Goal: Transaction & Acquisition: Purchase product/service

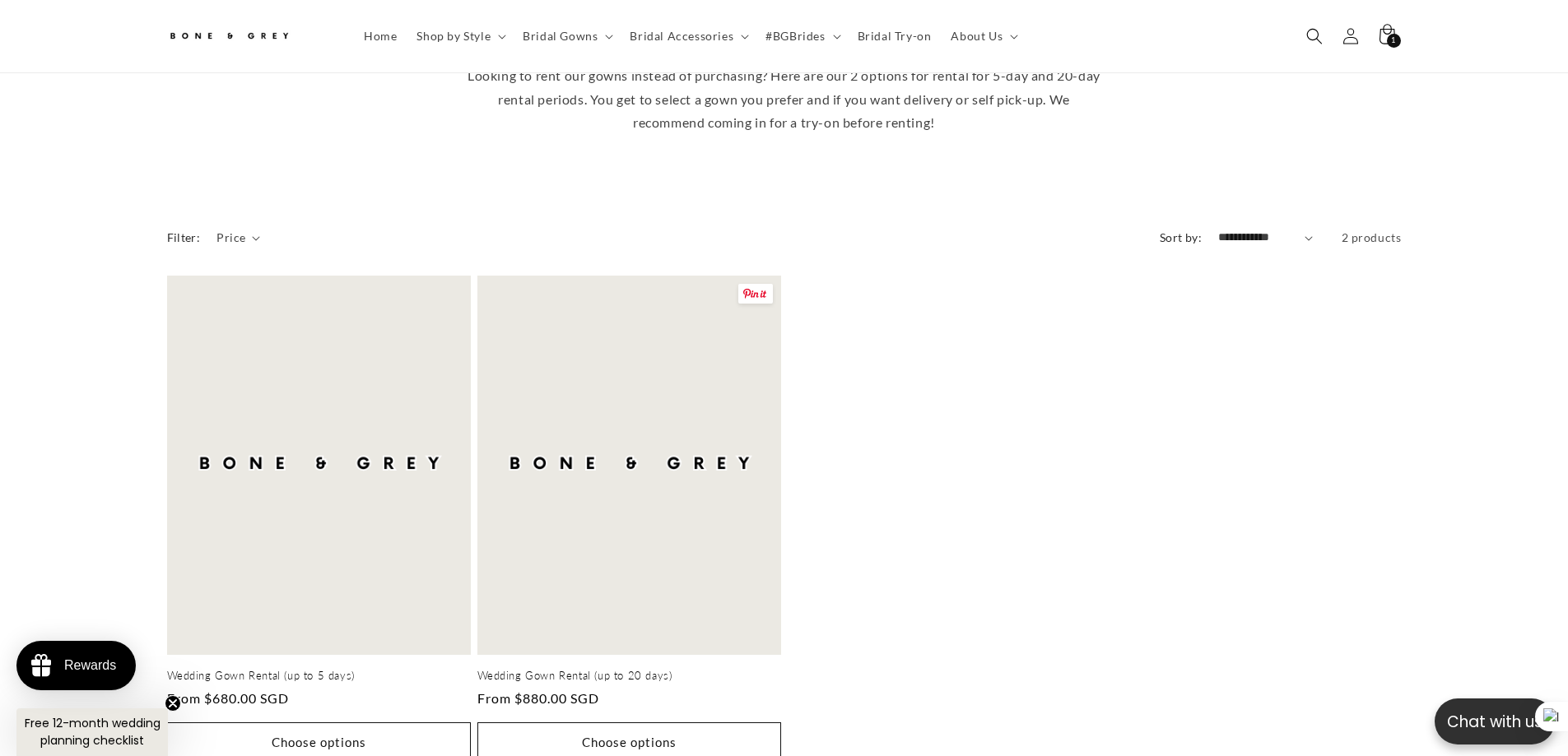
scroll to position [732, 0]
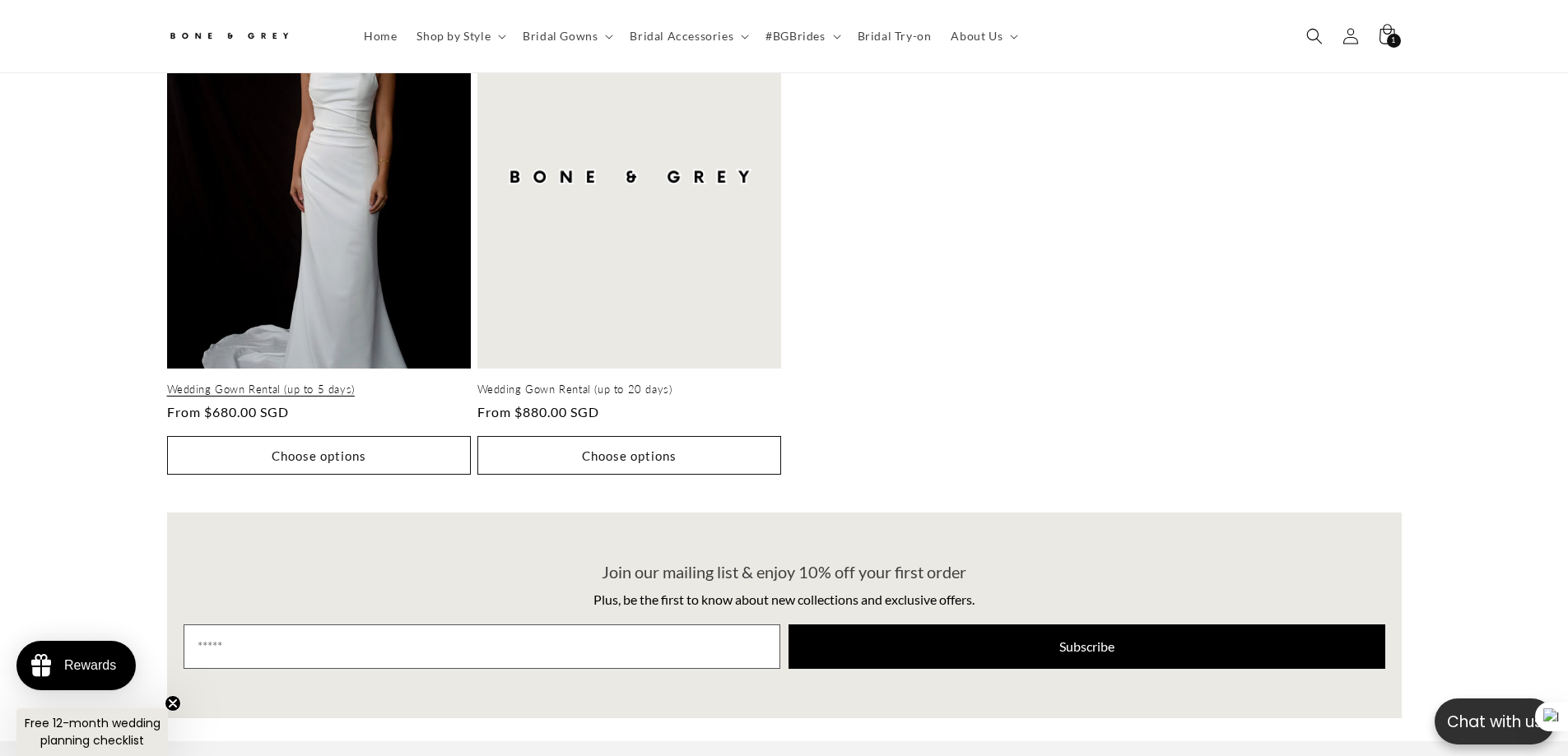
click at [289, 382] on link "Wedding Gown Rental (up to 5 days)" at bounding box center [319, 389] width 304 height 14
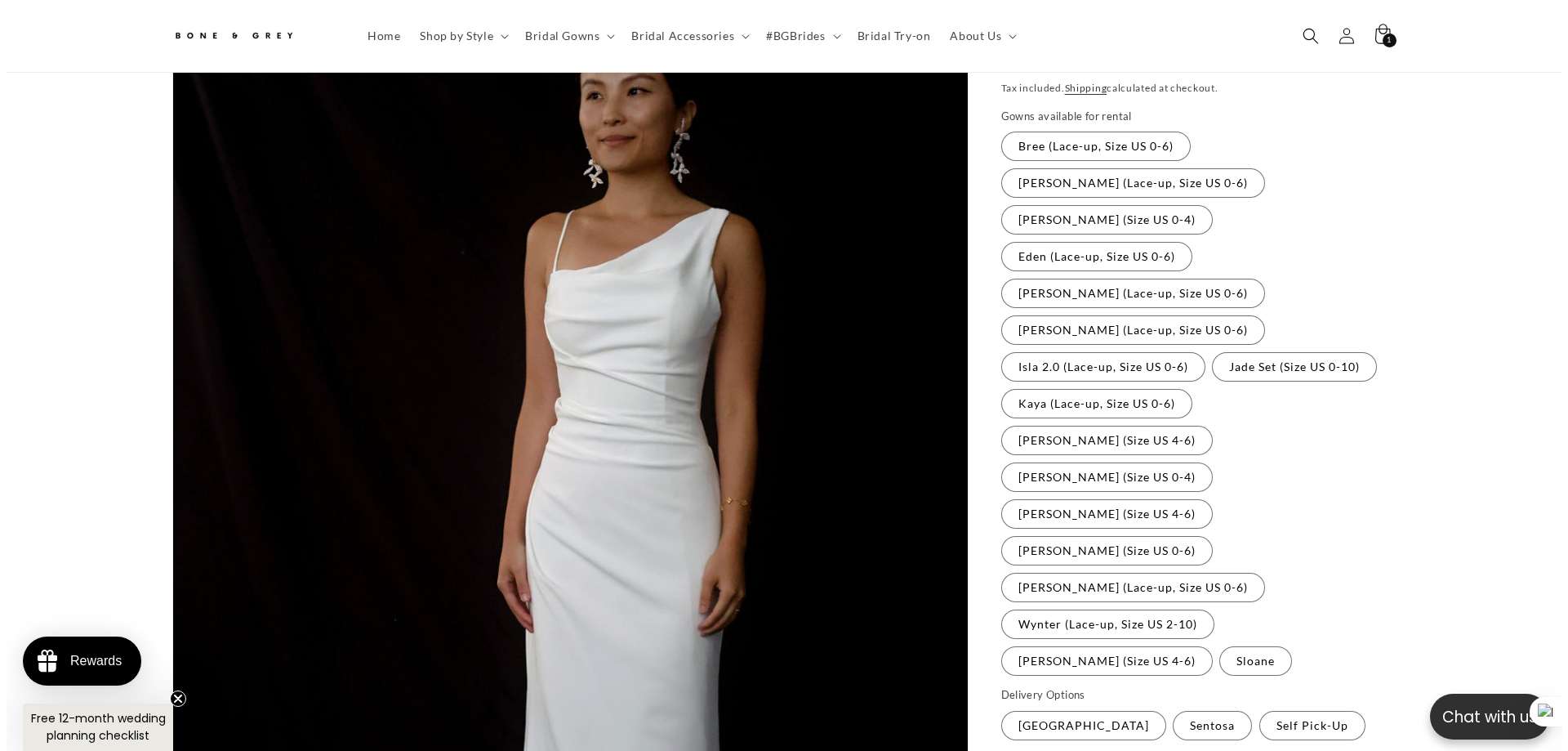
scroll to position [0, 898]
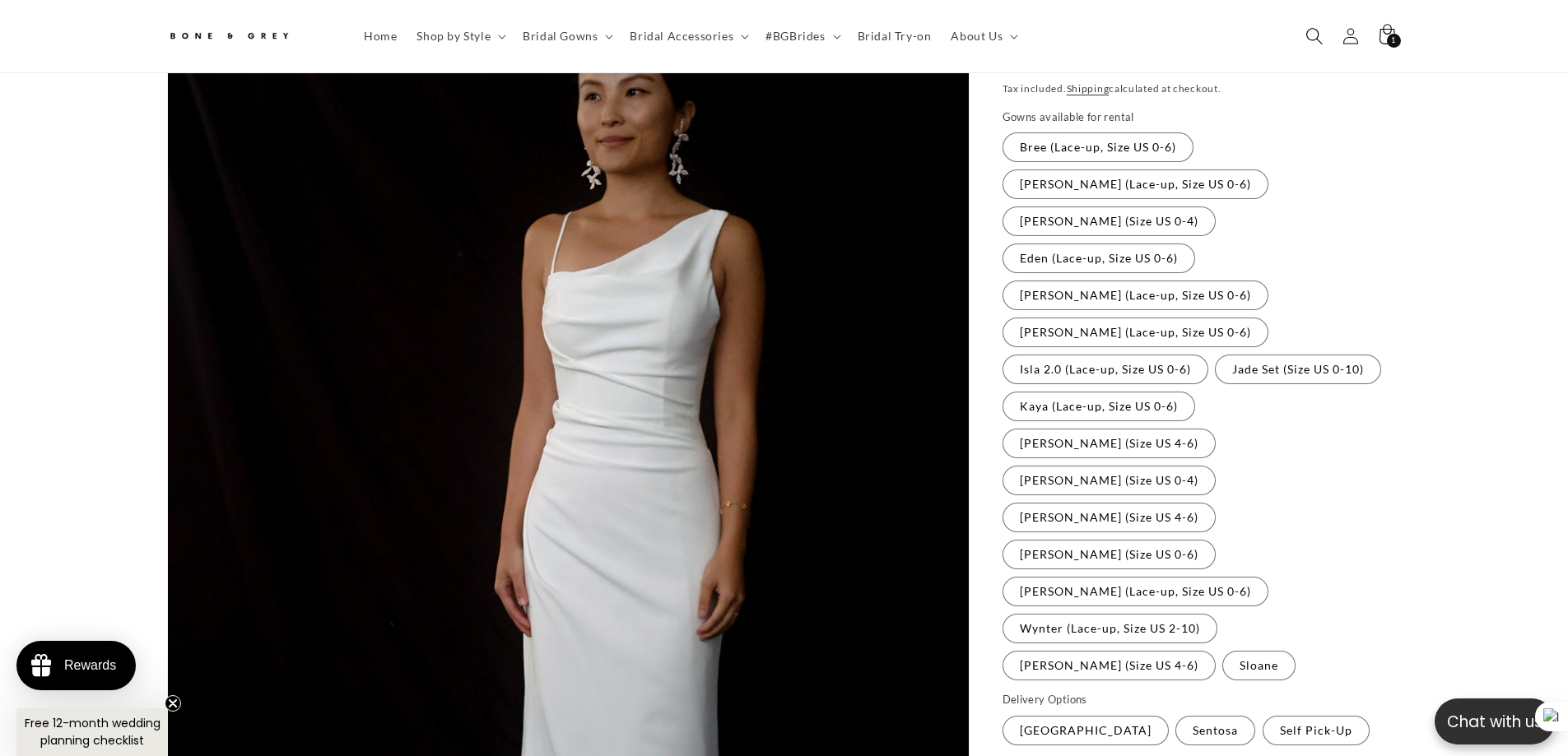
click at [1304, 31] on span "Search" at bounding box center [1314, 36] width 36 height 36
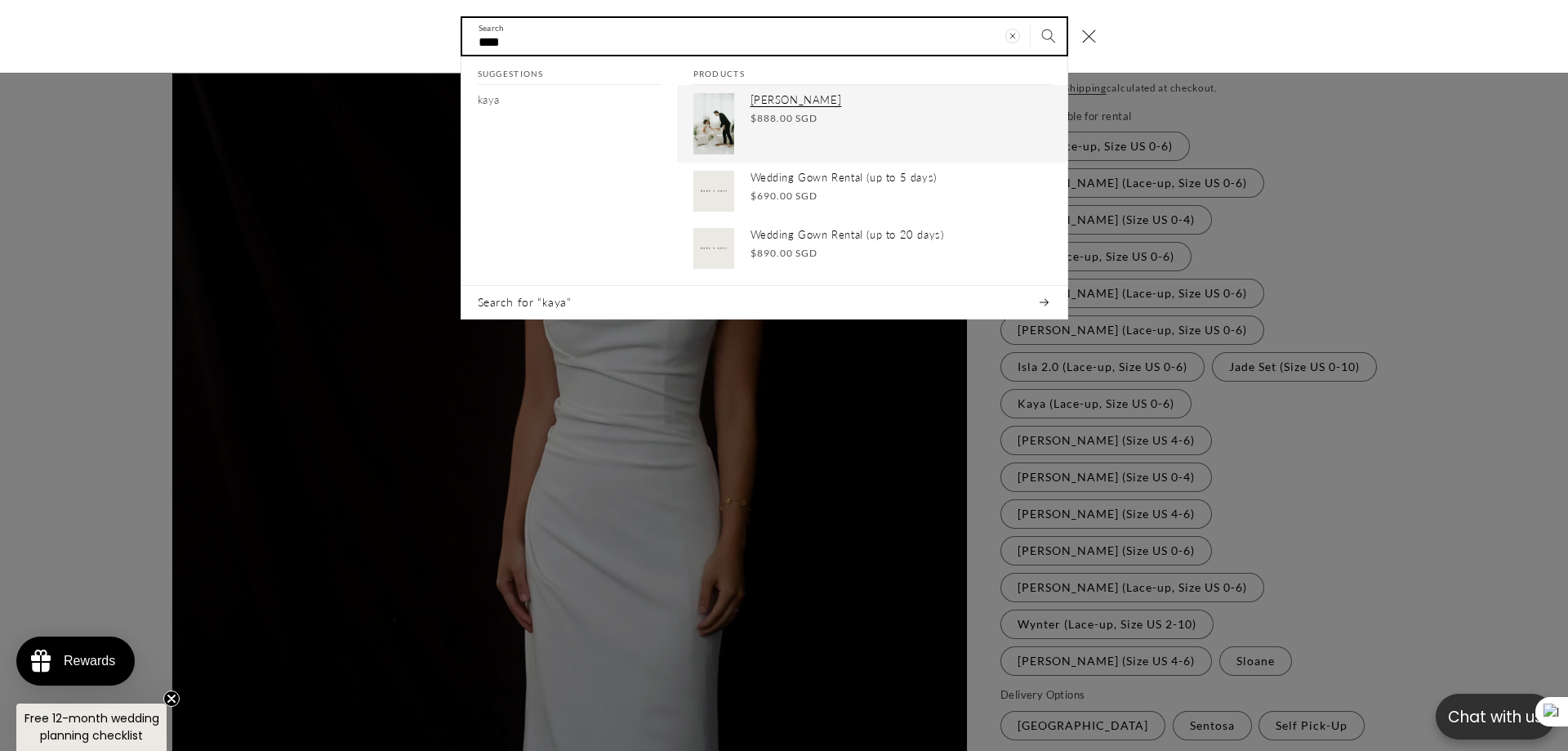
type input "****"
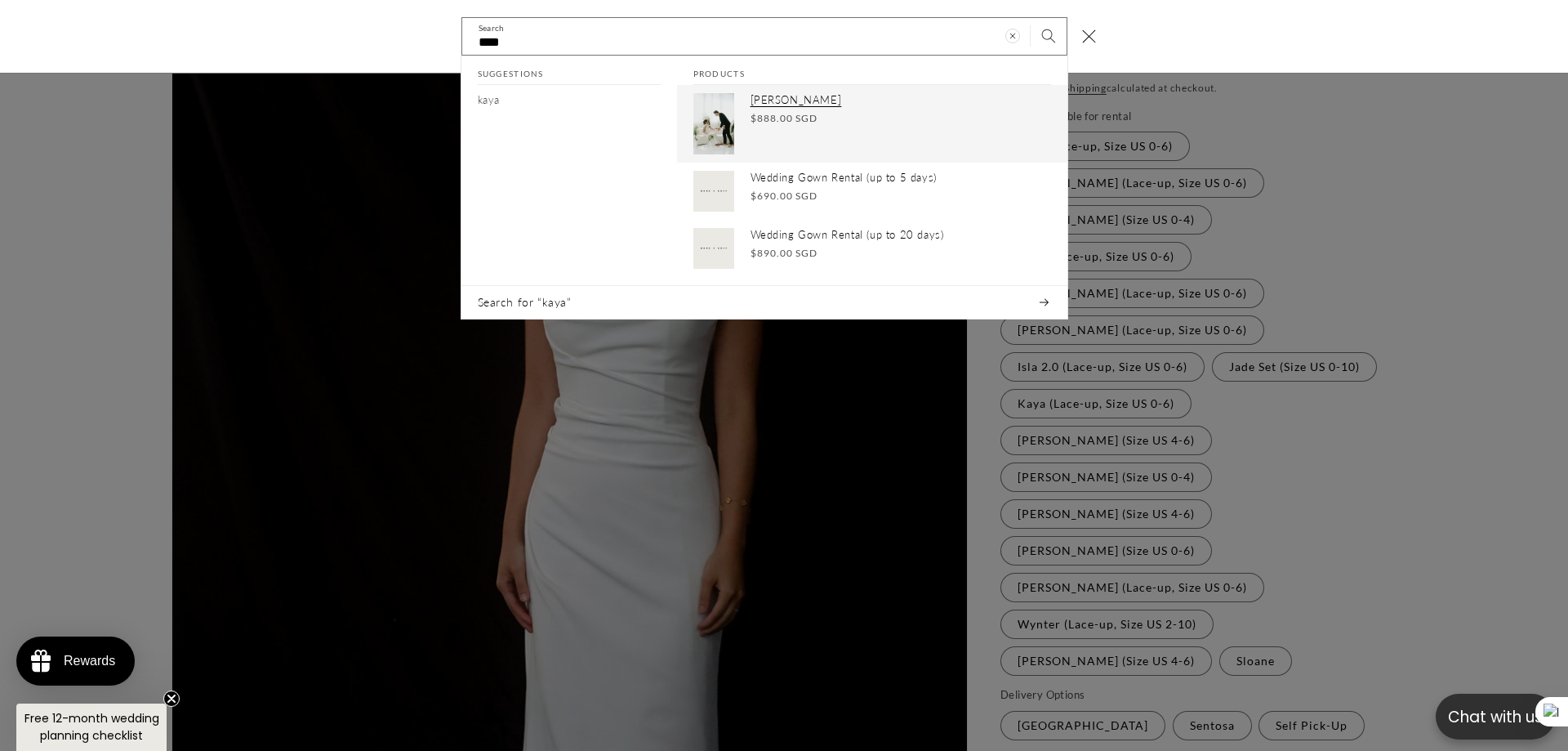
click at [781, 107] on p "[PERSON_NAME]" at bounding box center [901, 100] width 301 height 14
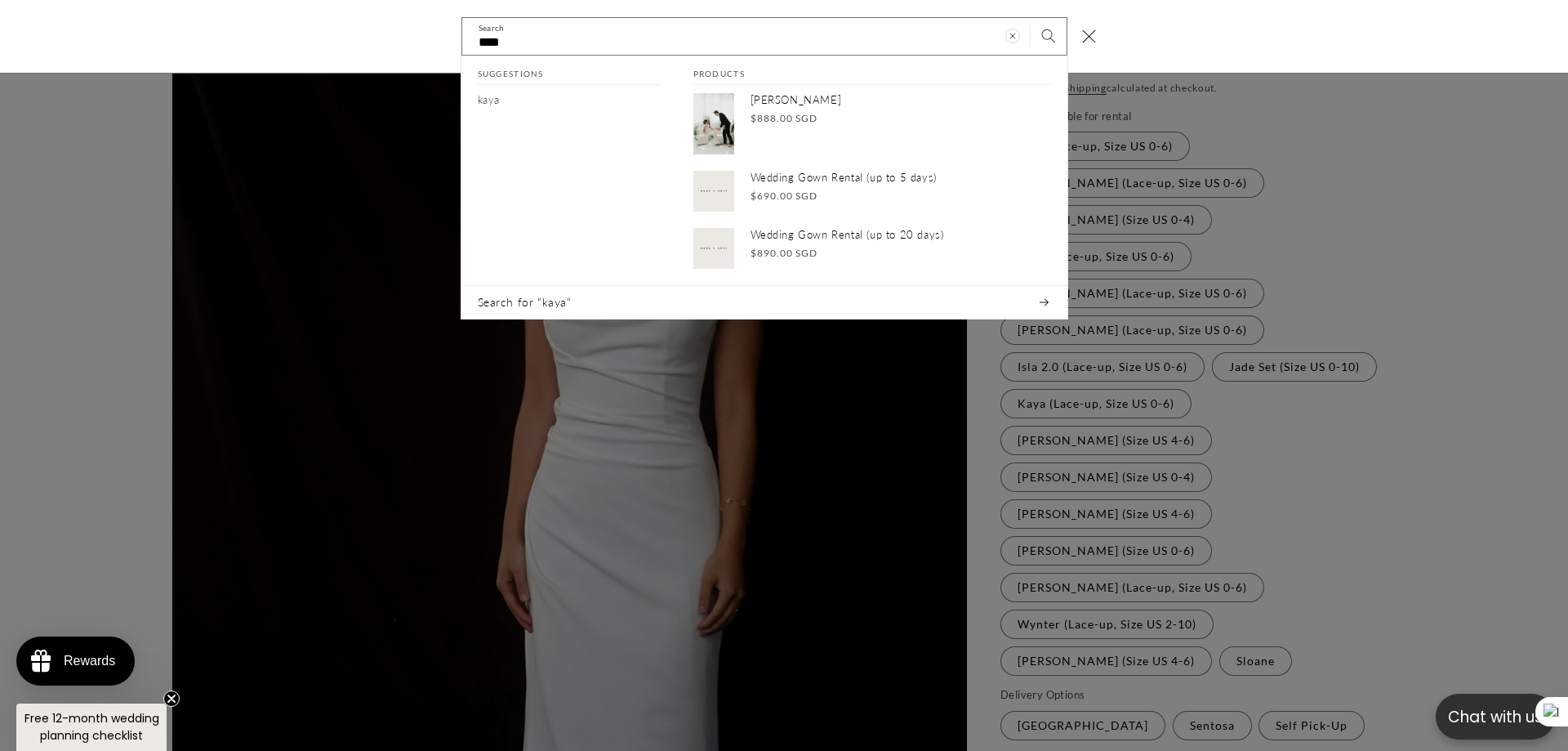
scroll to position [0, 0]
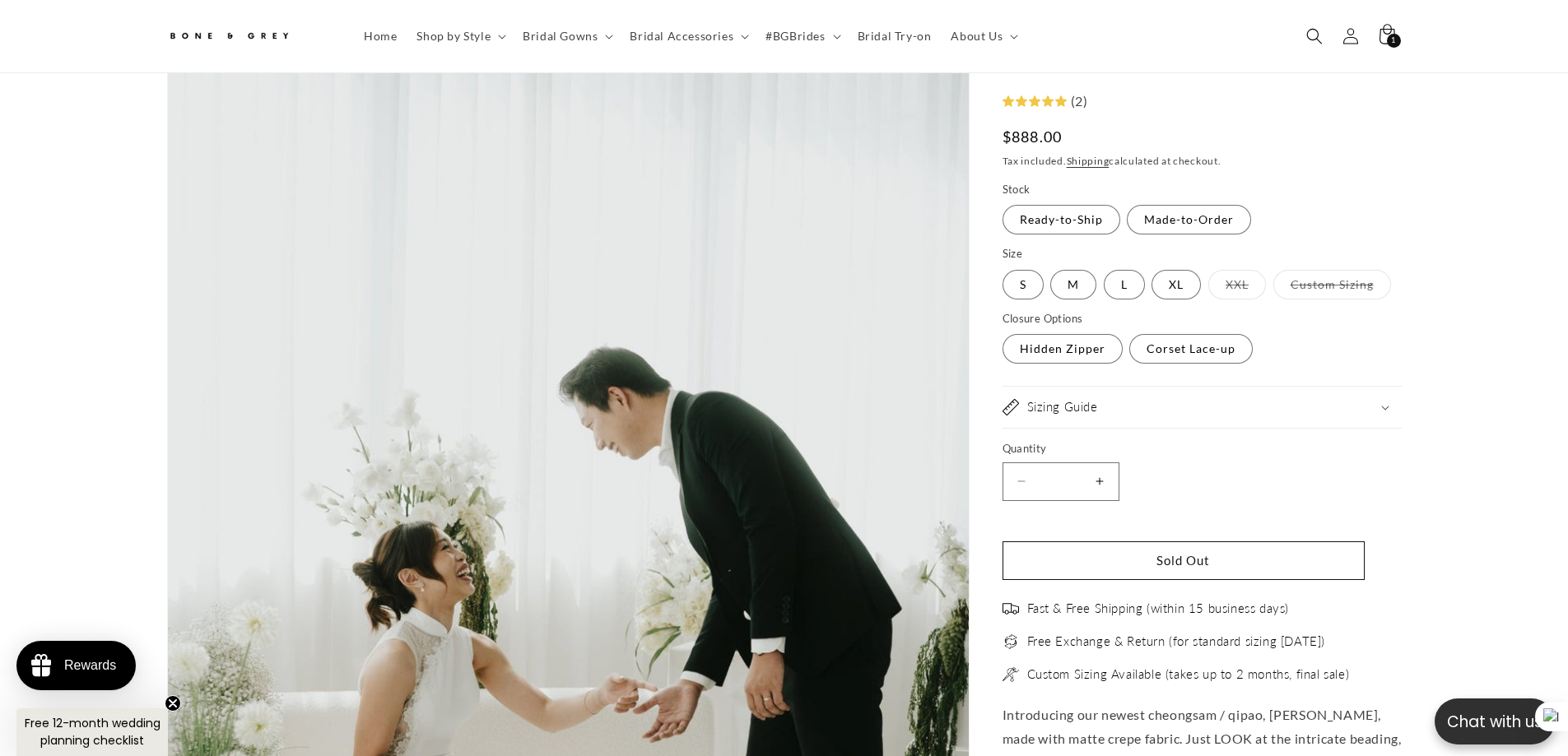
scroll to position [155, 0]
click at [1114, 268] on fieldset "Size S Variant sold out or unavailable M Variant sold out or unavailable L Vari…" at bounding box center [1199, 274] width 393 height 55
click at [1118, 268] on fieldset "Size S Variant sold out or unavailable M Variant sold out or unavailable L Vari…" at bounding box center [1199, 274] width 393 height 55
click at [1129, 286] on label "L Variant sold out or unavailable" at bounding box center [1124, 285] width 41 height 30
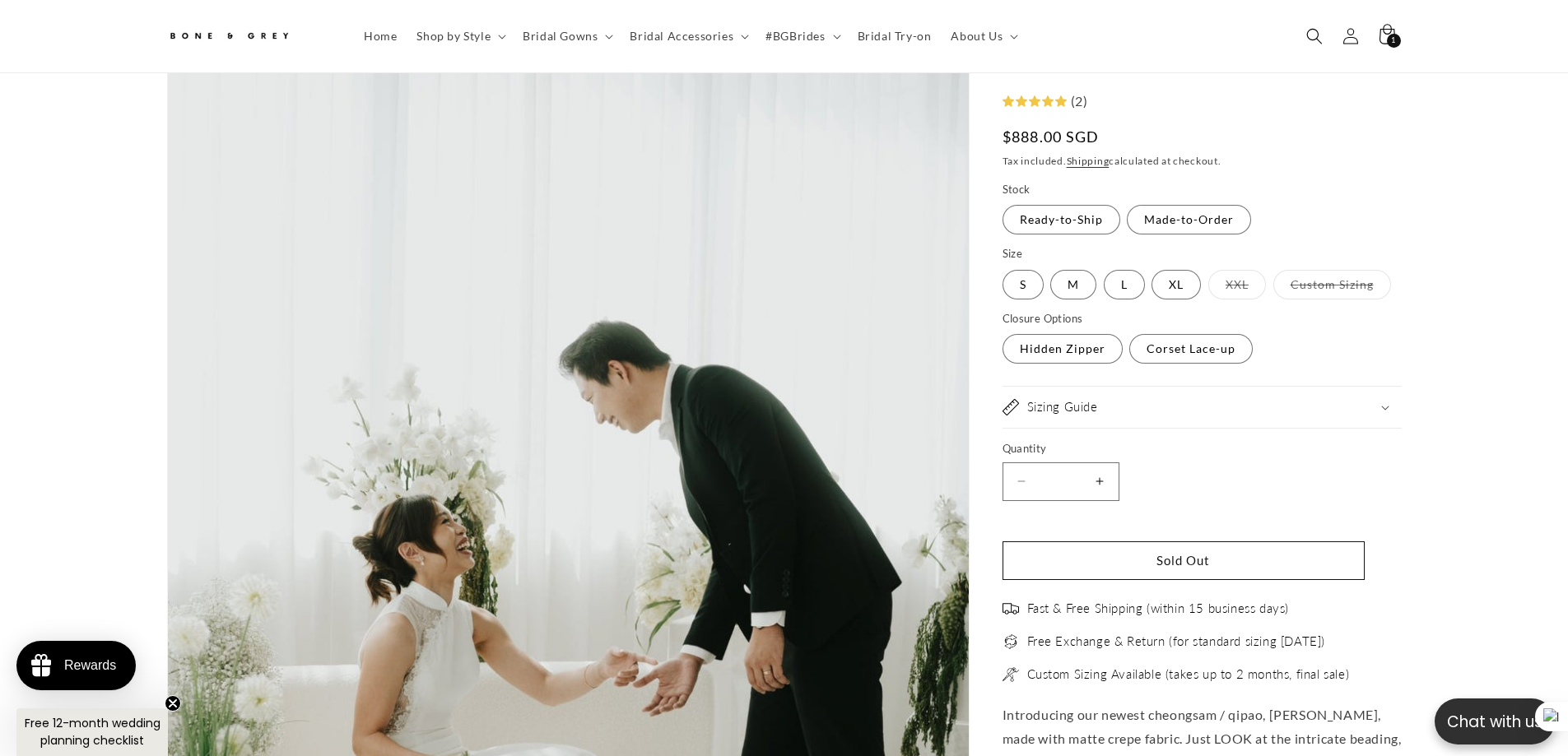
scroll to position [237, 0]
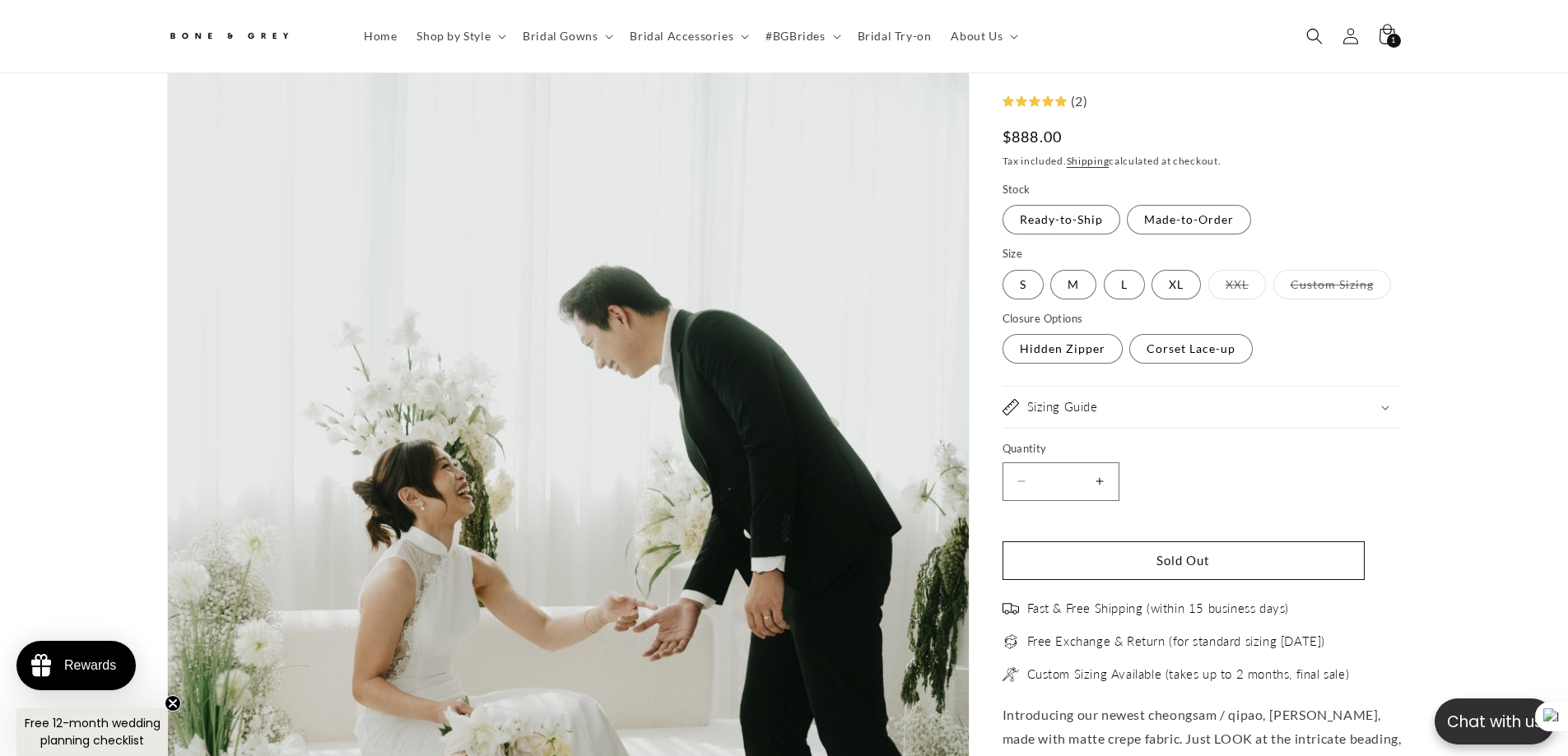
click at [1012, 285] on label "S Variant sold out or unavailable" at bounding box center [1023, 285] width 41 height 30
click at [1073, 283] on label "M Variant sold out or unavailable" at bounding box center [1072, 285] width 46 height 30
click at [1124, 289] on label "L Variant sold out or unavailable" at bounding box center [1124, 285] width 41 height 30
click at [1189, 289] on label "XL Variant sold out or unavailable" at bounding box center [1176, 285] width 50 height 30
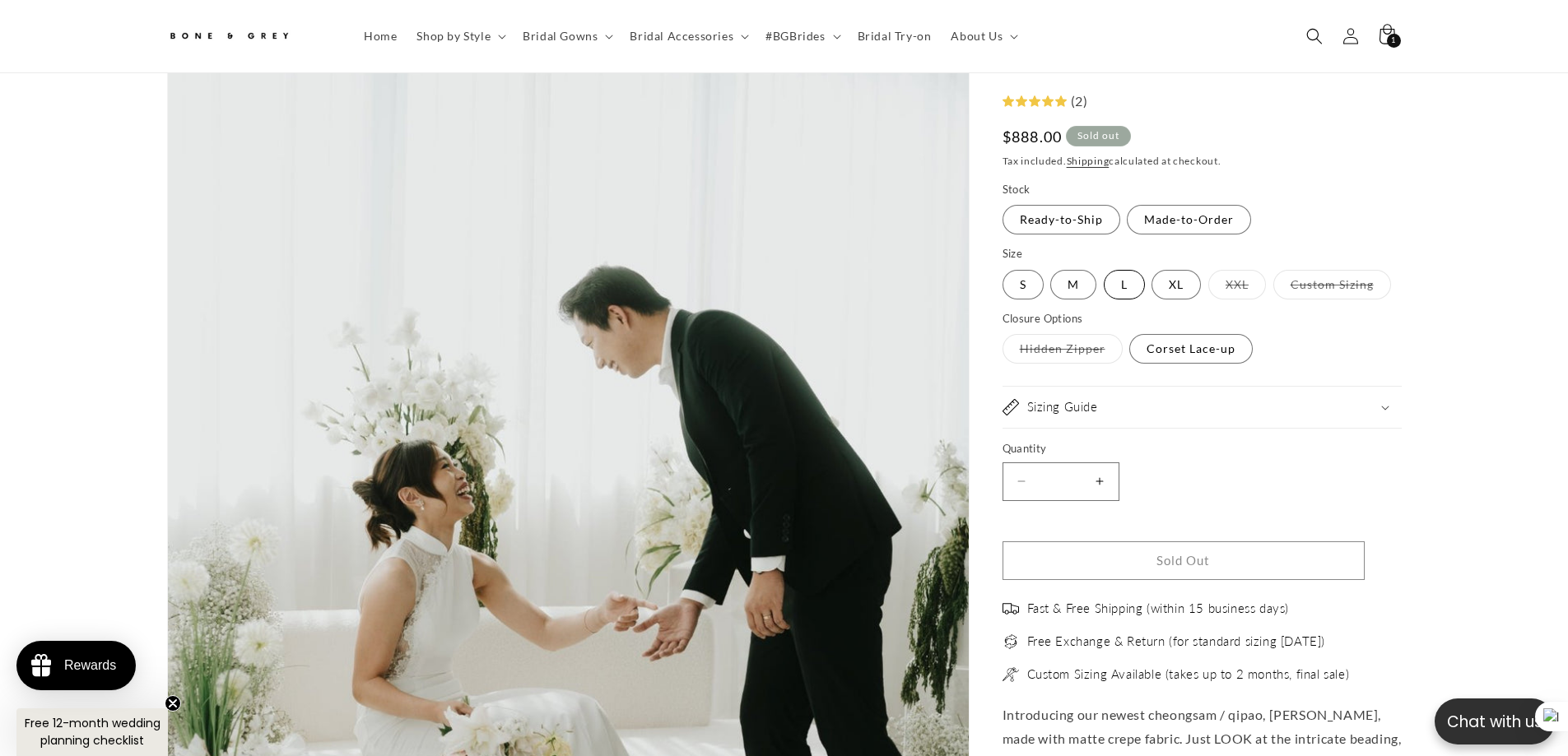
click at [1122, 289] on label "L Variant sold out or unavailable" at bounding box center [1124, 285] width 41 height 30
click at [1191, 362] on label "Corset Lace-up Variant sold out or unavailable" at bounding box center [1191, 349] width 123 height 30
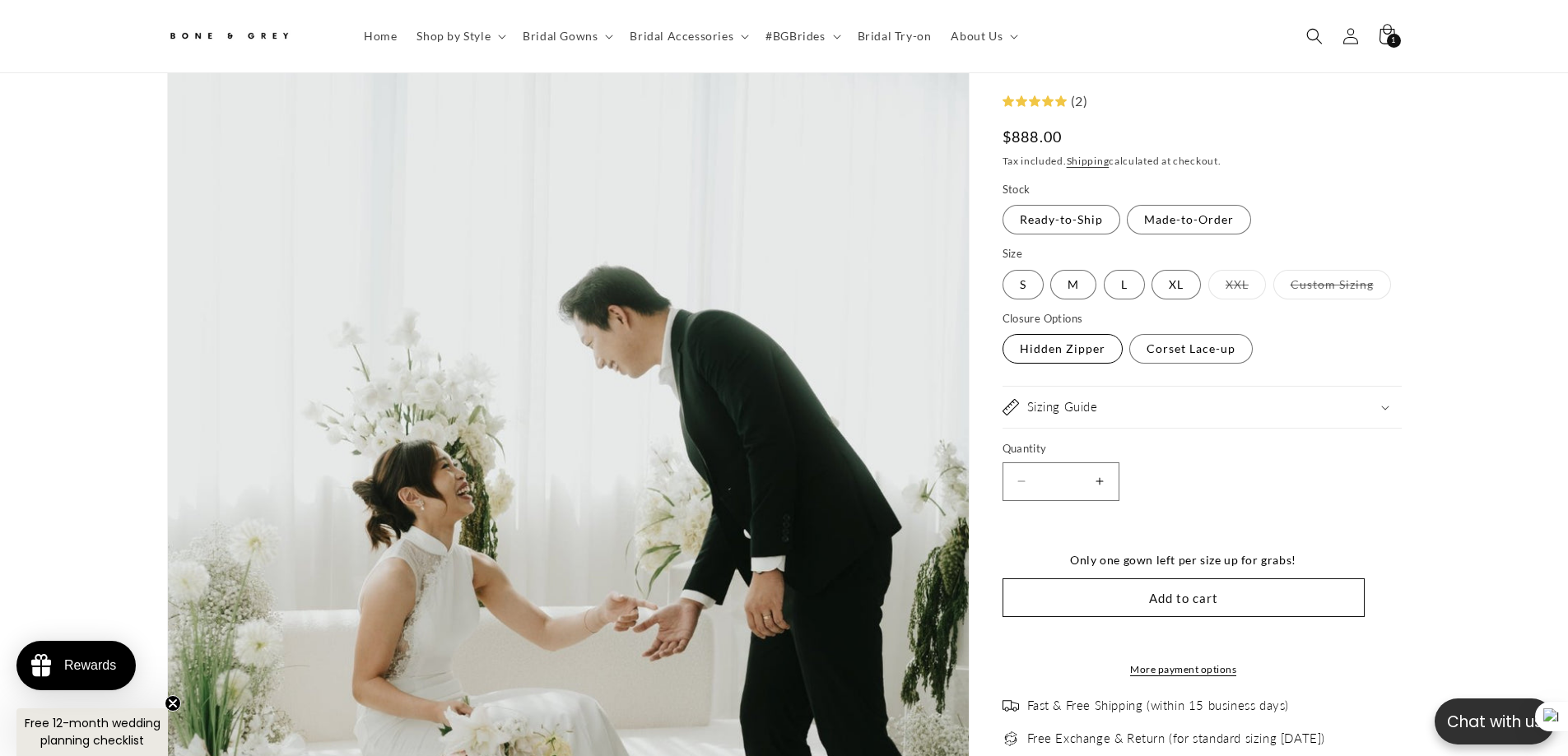
scroll to position [0, 453]
click at [1089, 348] on label "Hidden Zipper Variant sold out or unavailable" at bounding box center [1062, 349] width 121 height 30
click at [1186, 282] on label "XL Variant sold out or unavailable" at bounding box center [1176, 285] width 50 height 30
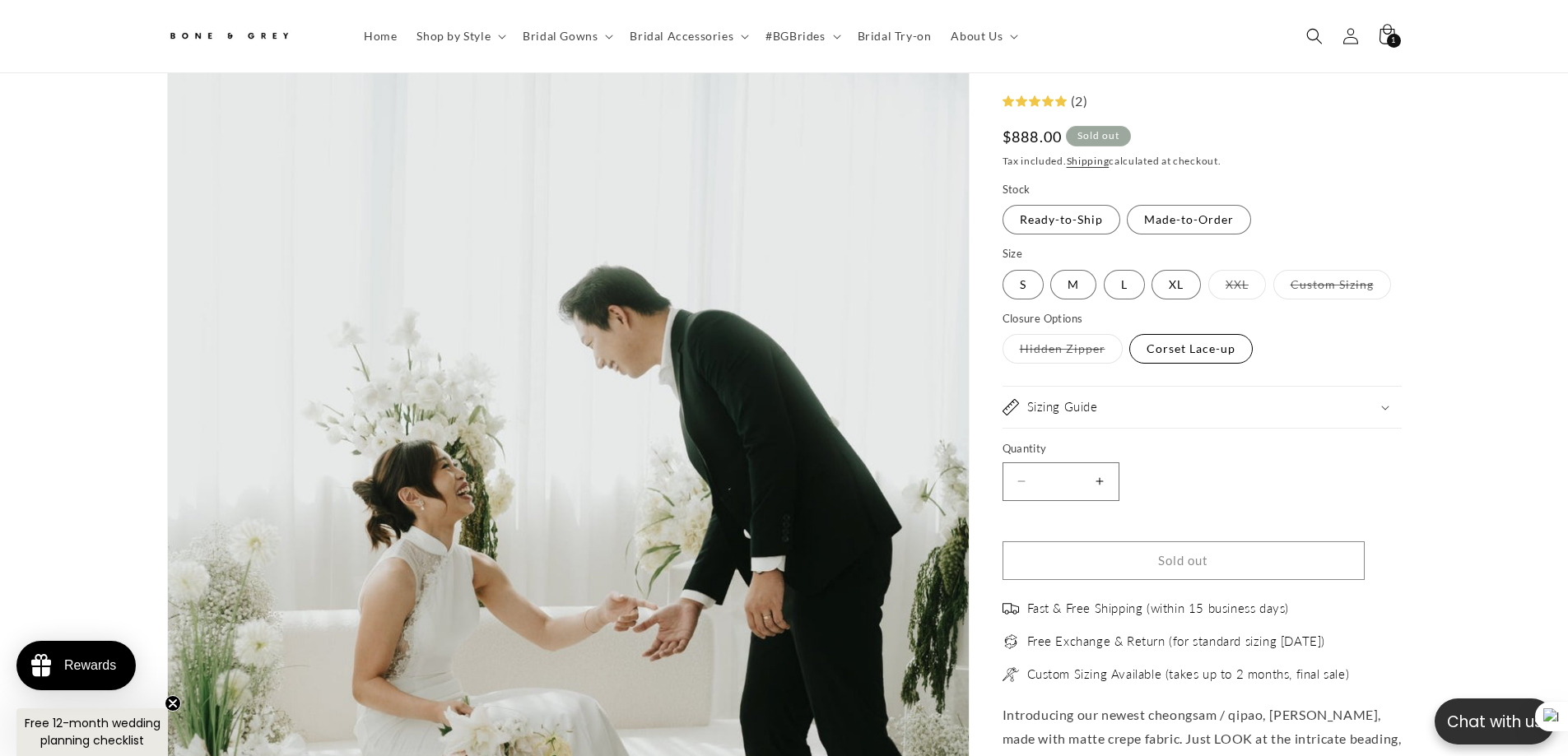
click at [1186, 347] on label "Corset Lace-up Variant sold out or unavailable" at bounding box center [1191, 349] width 123 height 30
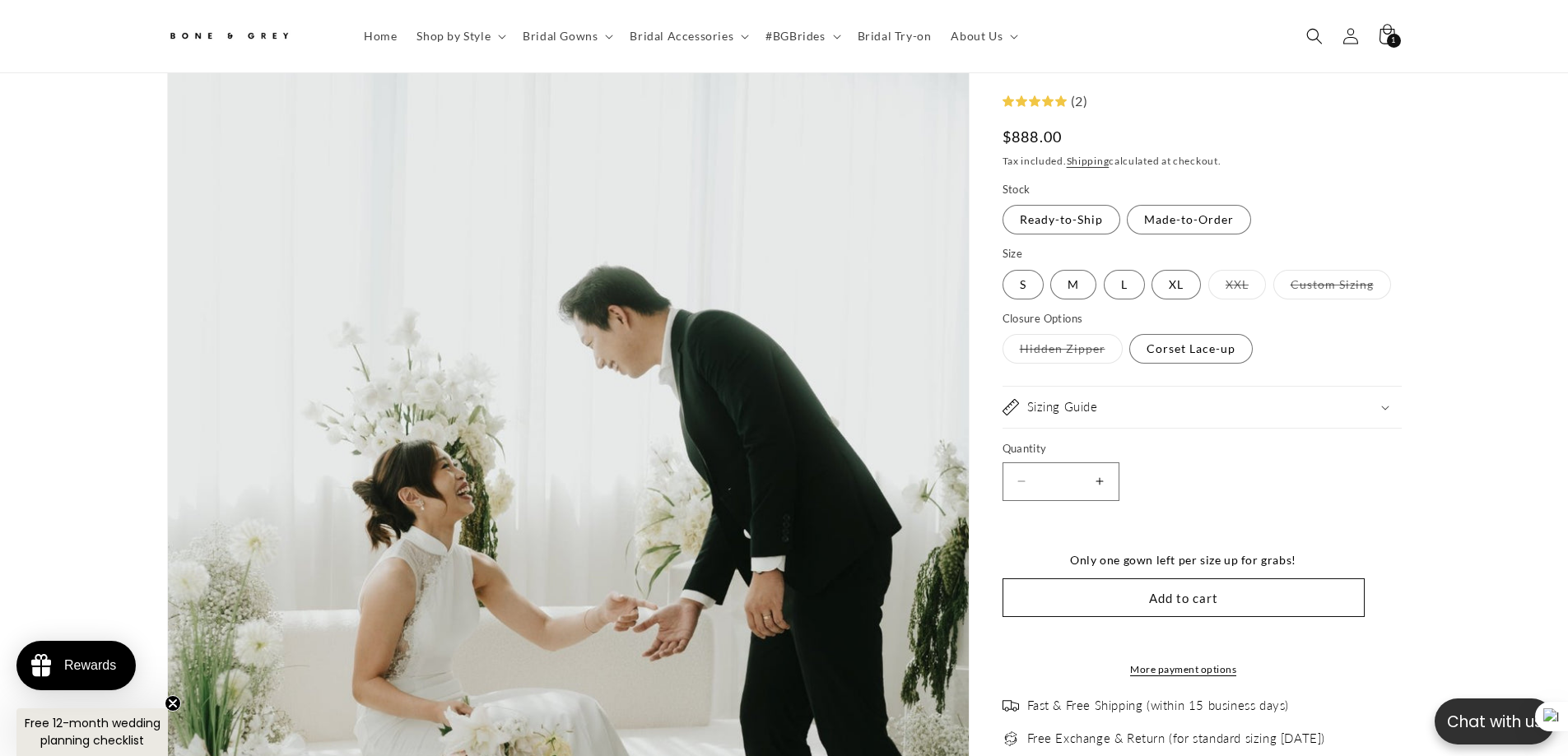
scroll to position [0, 453]
